Goal: Information Seeking & Learning: Learn about a topic

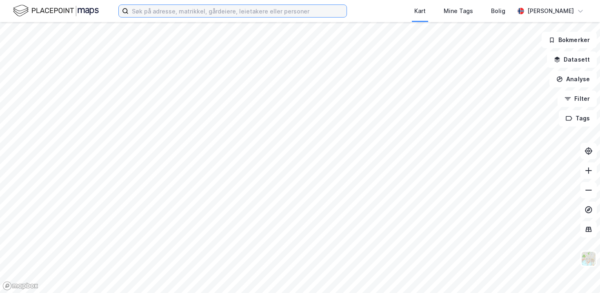
click at [133, 14] on input at bounding box center [237, 11] width 218 height 12
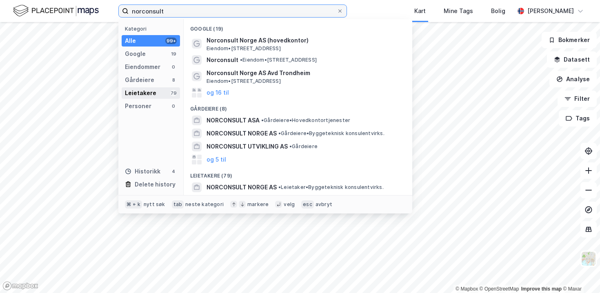
type input "norconsult"
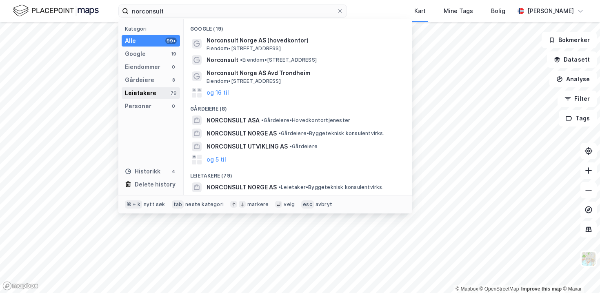
click at [152, 91] on div "Leietakere" at bounding box center [140, 93] width 31 height 10
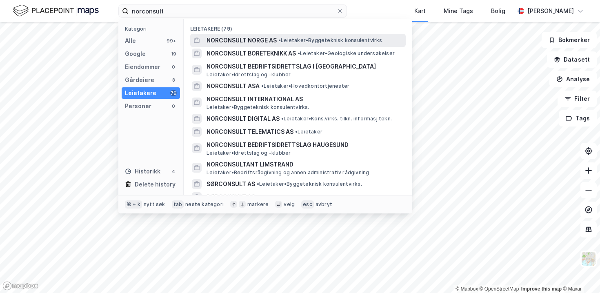
click at [221, 39] on span "NORCONSULT NORGE AS" at bounding box center [241, 40] width 70 height 10
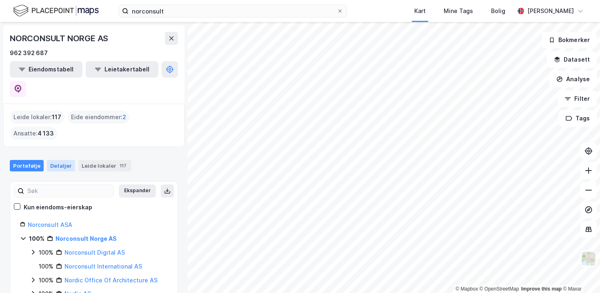
click at [61, 160] on div "Detaljer" at bounding box center [61, 165] width 28 height 11
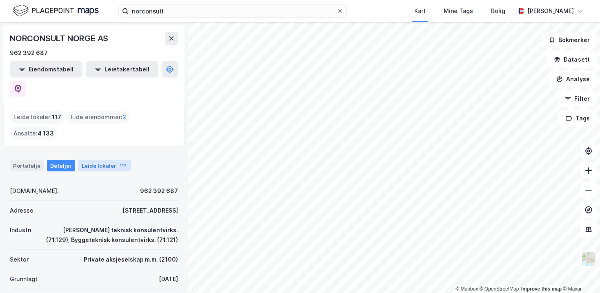
click at [99, 160] on div "Leide lokaler 117" at bounding box center [104, 165] width 53 height 11
